Goal: Navigation & Orientation: Understand site structure

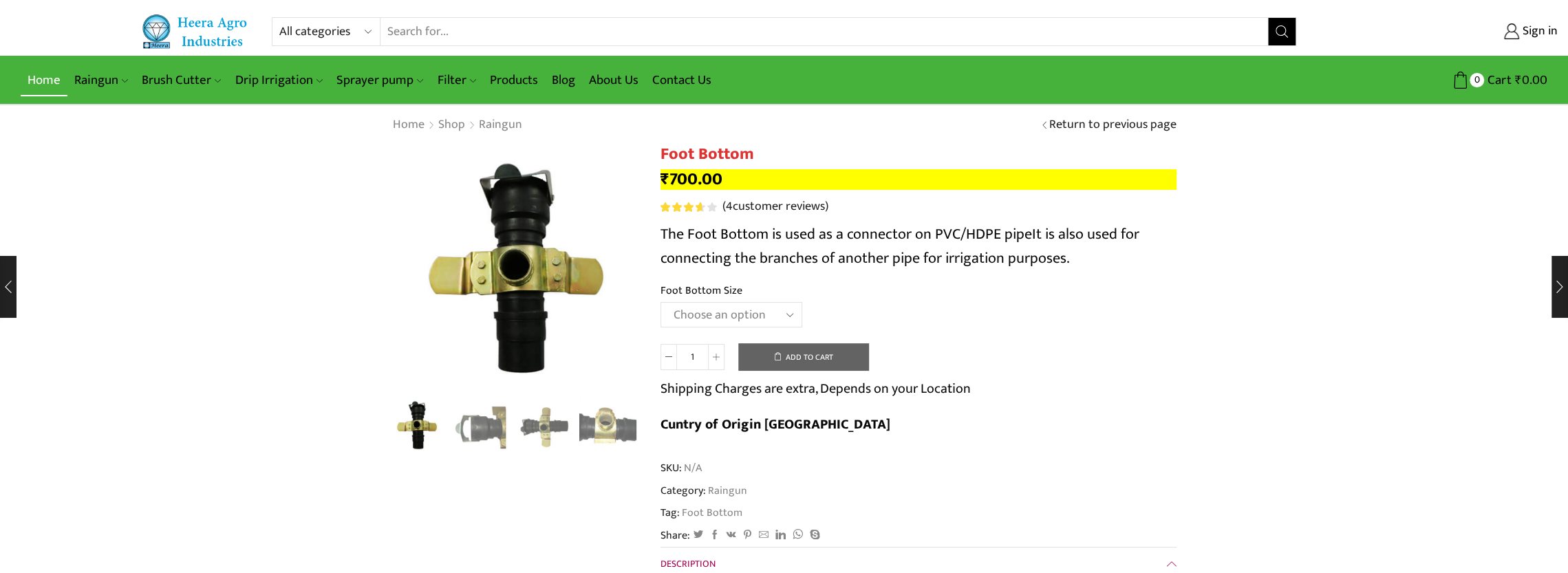
click at [39, 87] on link "Home" at bounding box center [44, 80] width 47 height 32
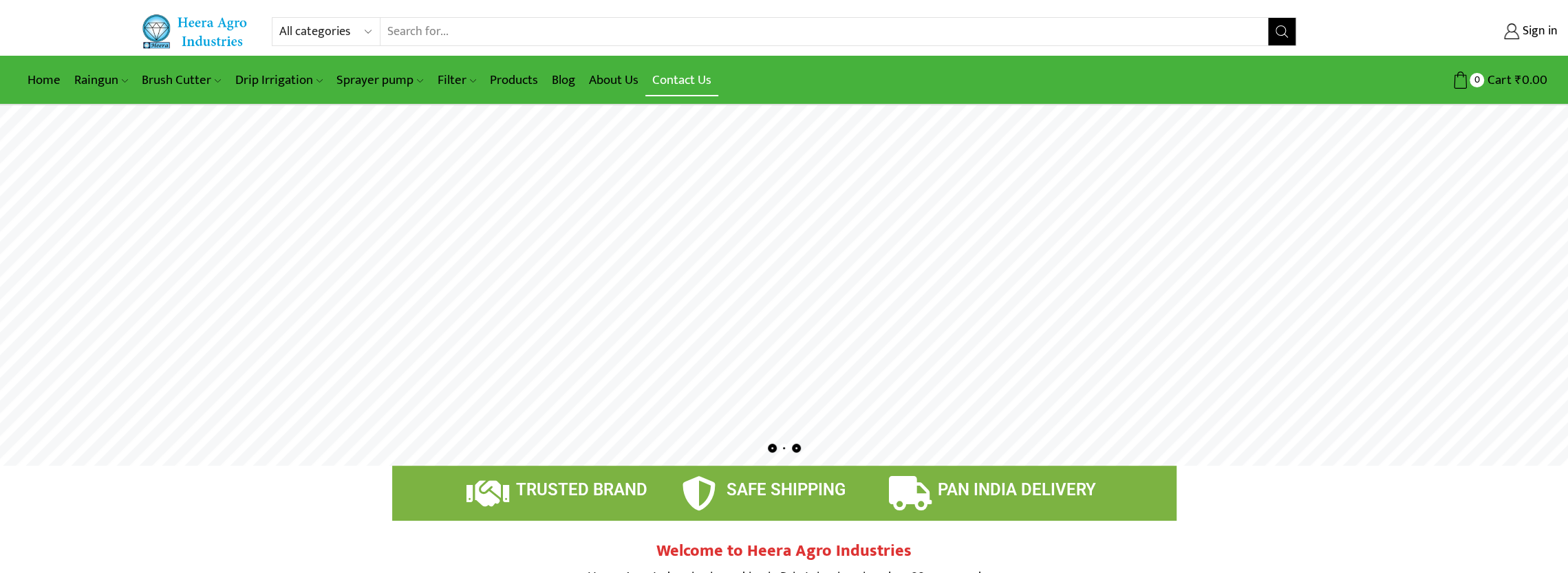
click at [691, 87] on link "Contact Us" at bounding box center [681, 80] width 73 height 32
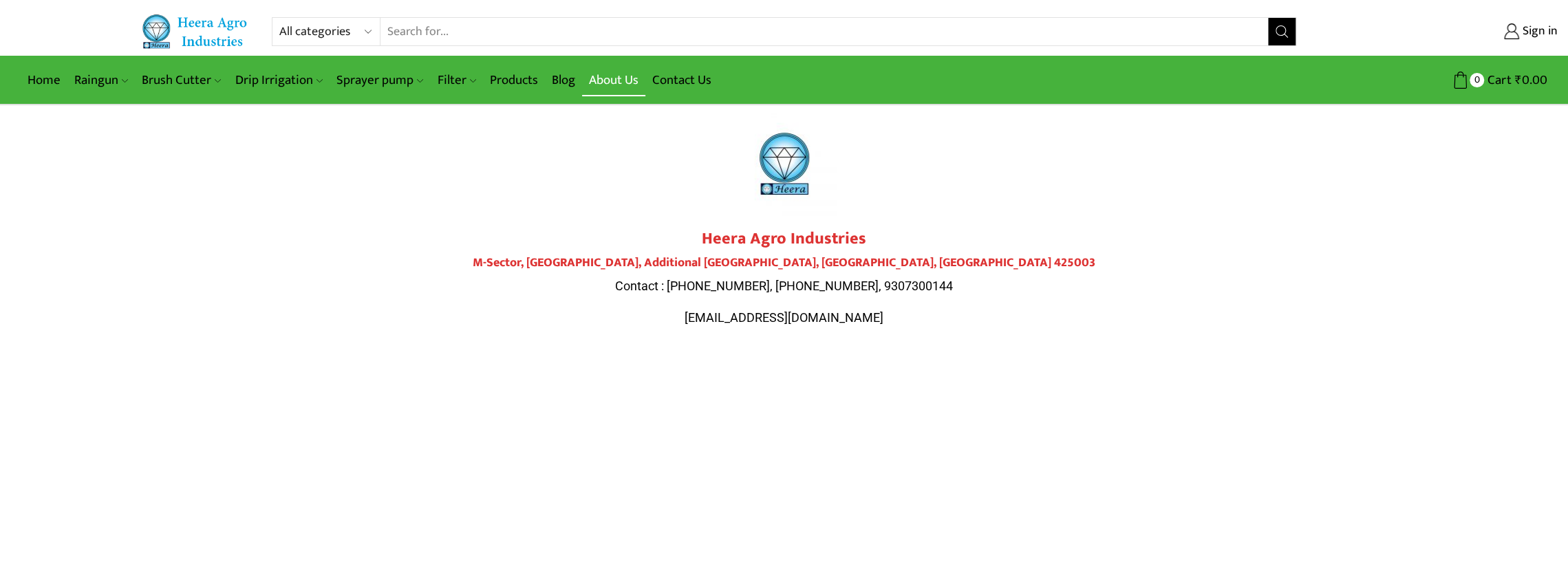
click at [624, 82] on link "About Us" at bounding box center [614, 80] width 64 height 32
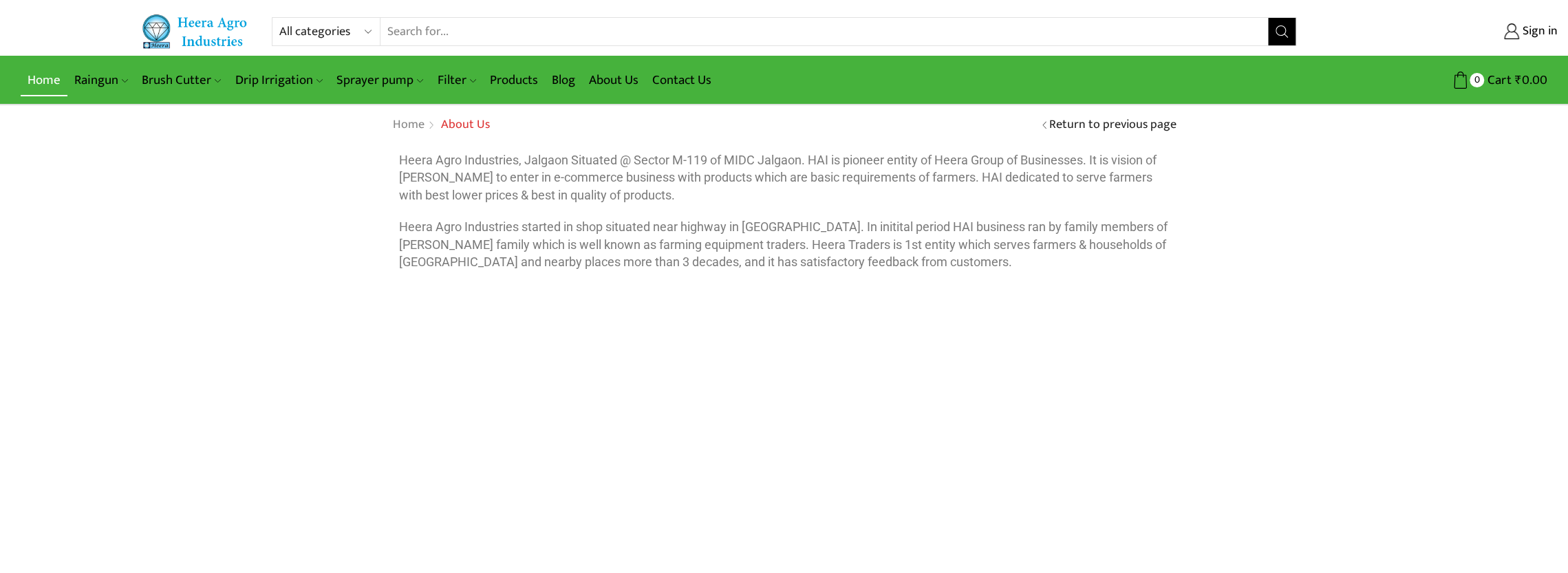
click at [26, 90] on link "Home" at bounding box center [44, 80] width 47 height 32
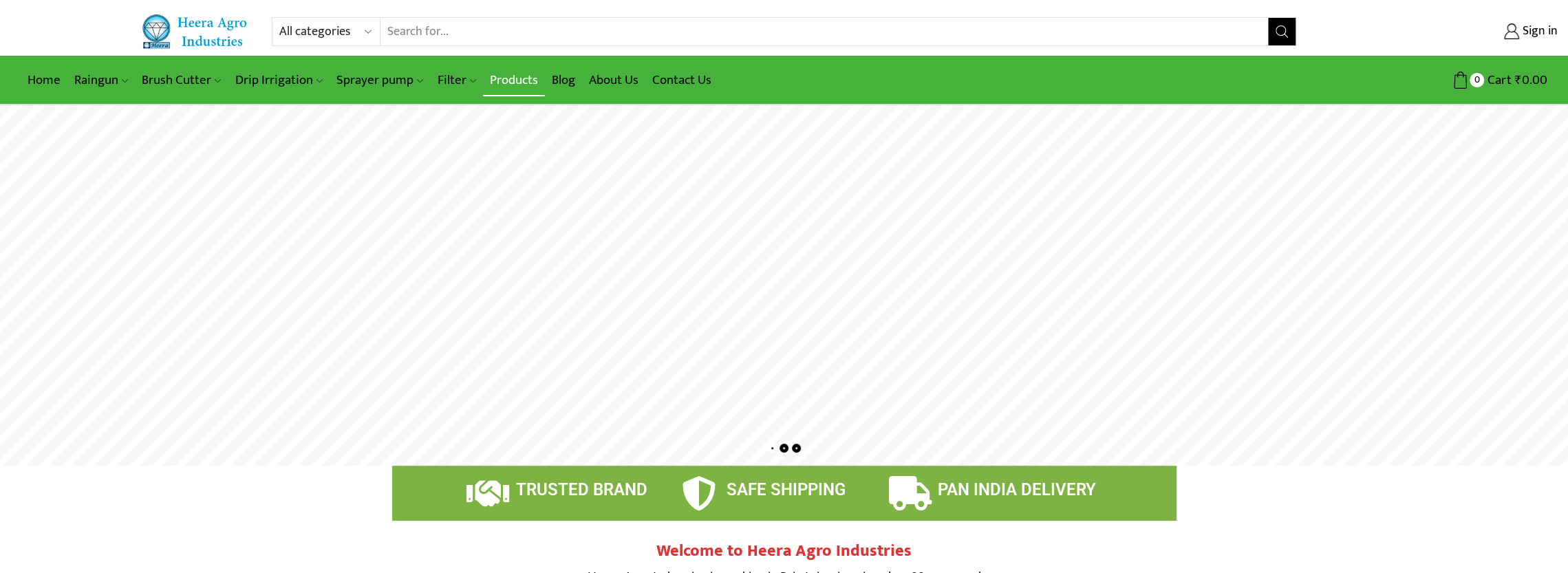
click at [526, 81] on link "Products" at bounding box center [513, 80] width 62 height 32
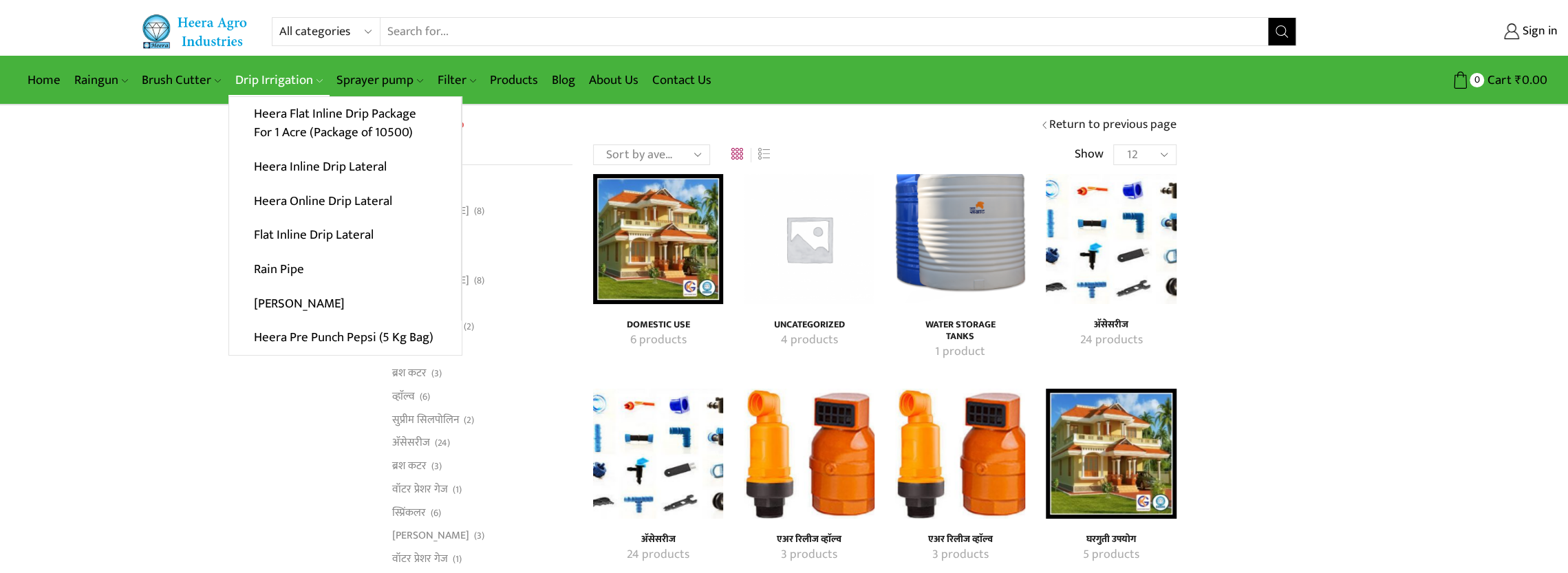
click at [285, 78] on link "Drip Irrigation" at bounding box center [279, 80] width 101 height 32
